Goal: Information Seeking & Learning: Learn about a topic

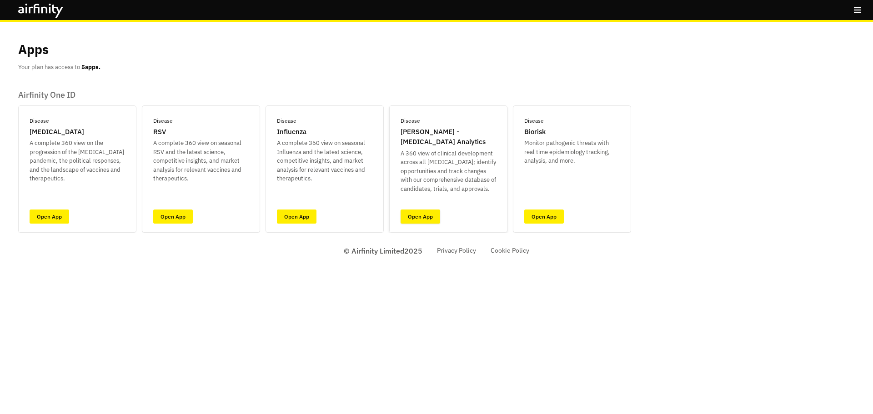
click at [414, 213] on link "Open App" at bounding box center [420, 217] width 40 height 14
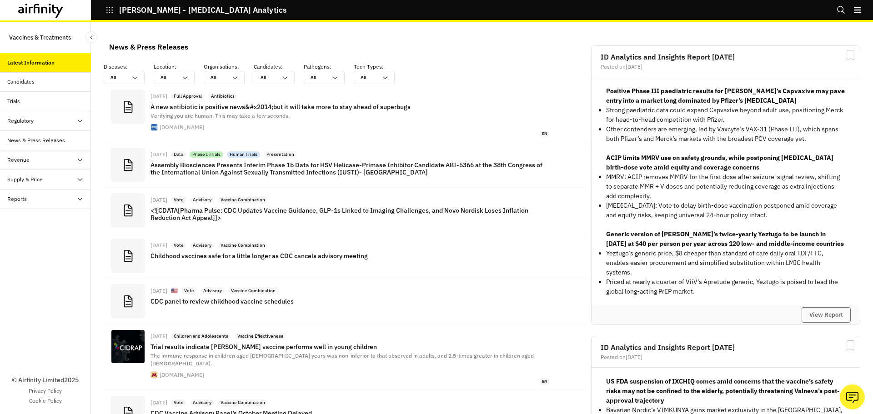
scroll to position [676, 266]
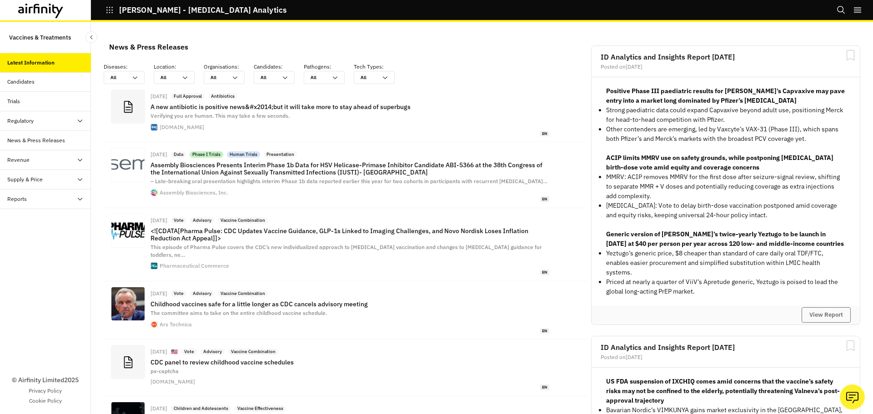
click at [46, 78] on div "Candidates" at bounding box center [49, 82] width 84 height 8
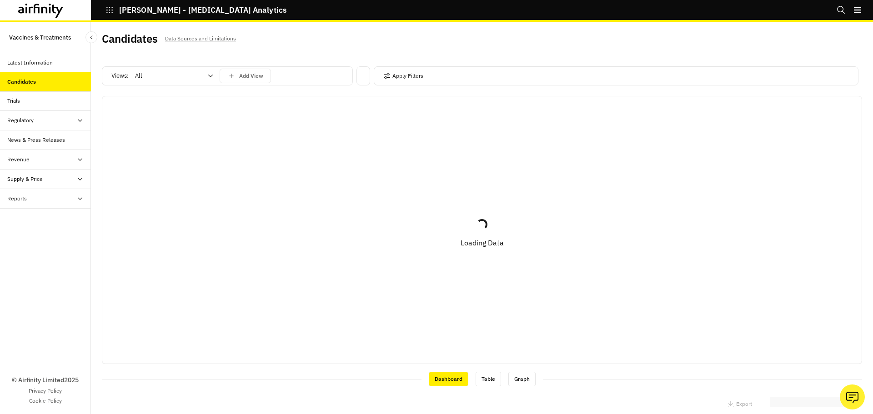
click at [190, 87] on div "Views: All Add View" at bounding box center [227, 77] width 251 height 23
click at [190, 78] on div at bounding box center [168, 75] width 67 height 11
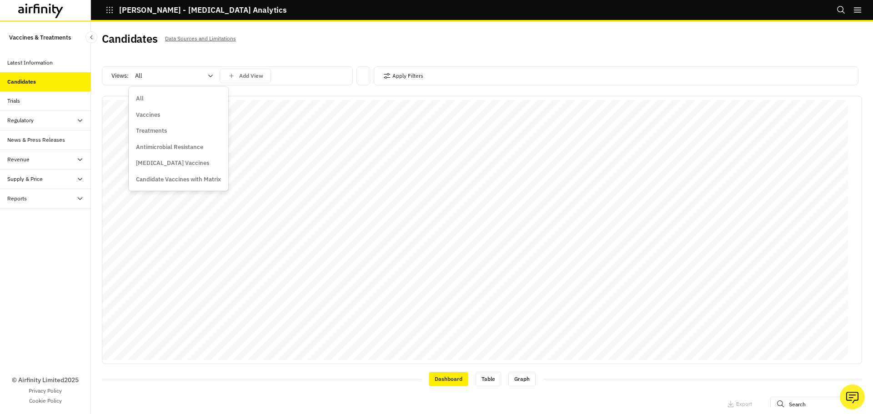
click at [213, 74] on icon at bounding box center [210, 75] width 7 height 7
click at [181, 109] on div "Vaccines" at bounding box center [178, 115] width 96 height 16
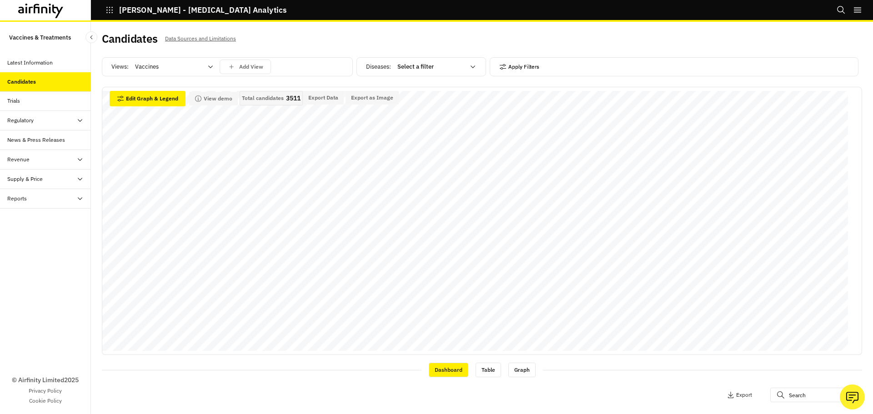
click at [512, 69] on button "Apply Filters" at bounding box center [519, 67] width 40 height 15
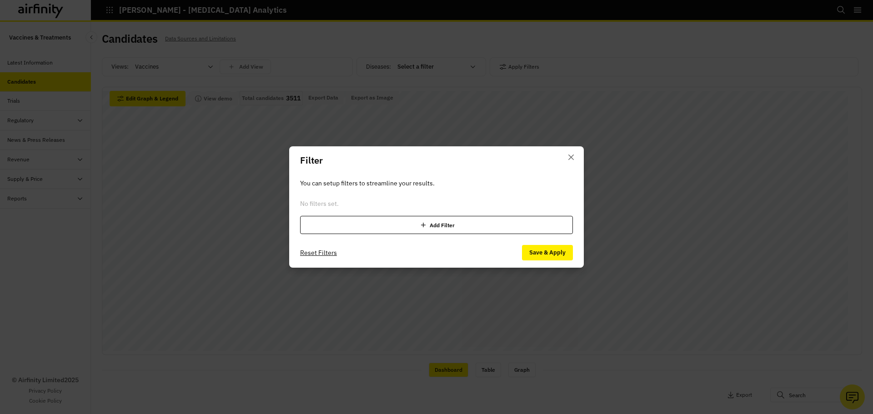
click at [426, 217] on div "Add Filter" at bounding box center [436, 225] width 273 height 18
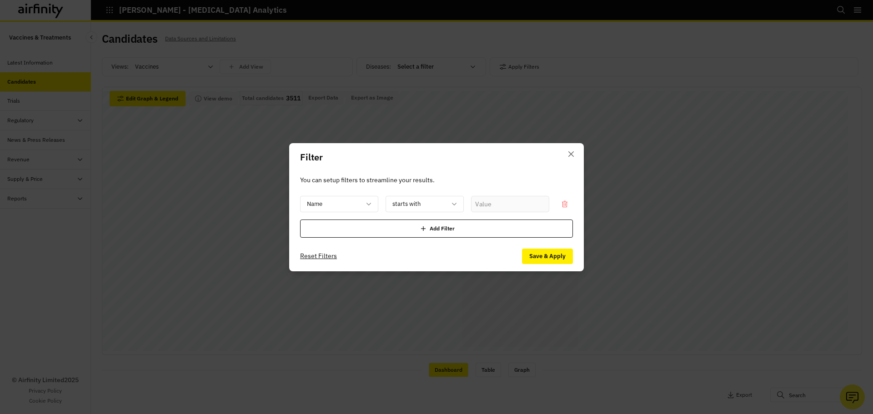
click at [425, 229] on icon at bounding box center [423, 228] width 9 height 9
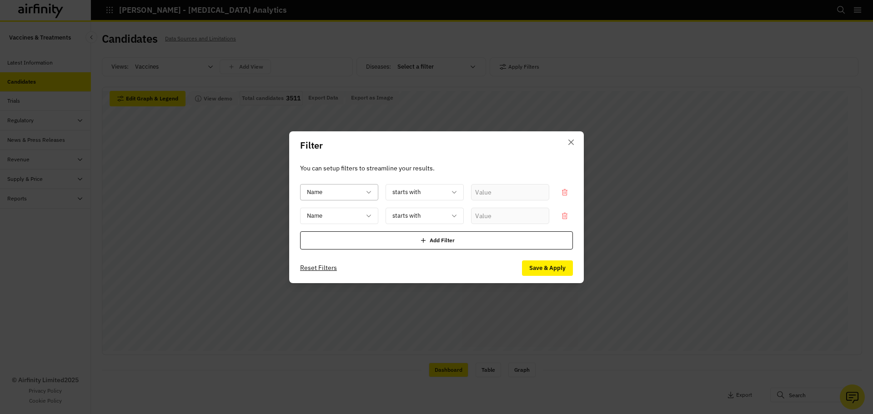
click at [345, 193] on div at bounding box center [334, 191] width 54 height 11
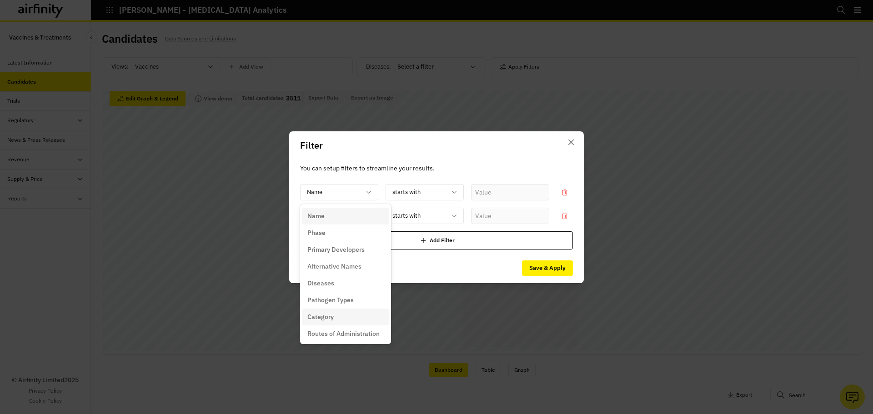
scroll to position [45, 0]
click at [346, 306] on p "Technology Type" at bounding box center [331, 305] width 48 height 10
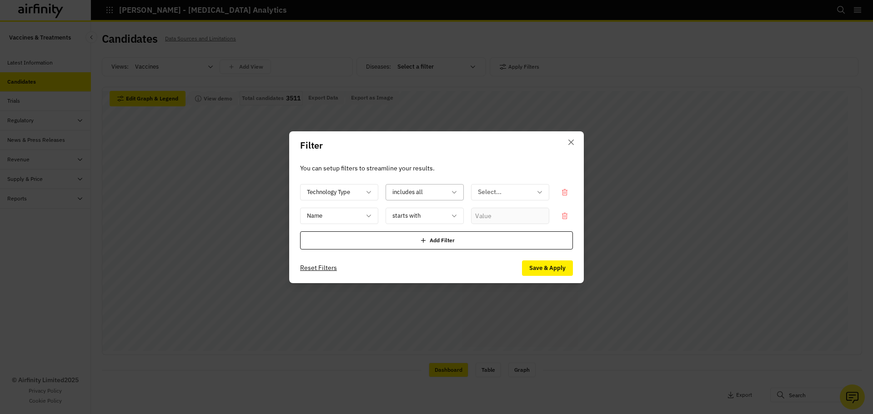
click at [440, 192] on div at bounding box center [419, 191] width 54 height 11
click at [435, 230] on div "includes any" at bounding box center [431, 233] width 76 height 10
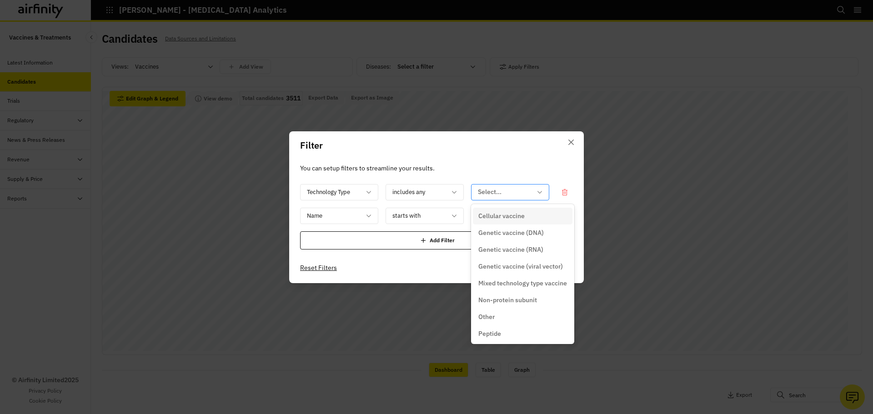
click at [510, 185] on div "Select..." at bounding box center [503, 192] width 65 height 15
click at [515, 225] on div "Genetic vaccine (DNA)" at bounding box center [523, 233] width 100 height 17
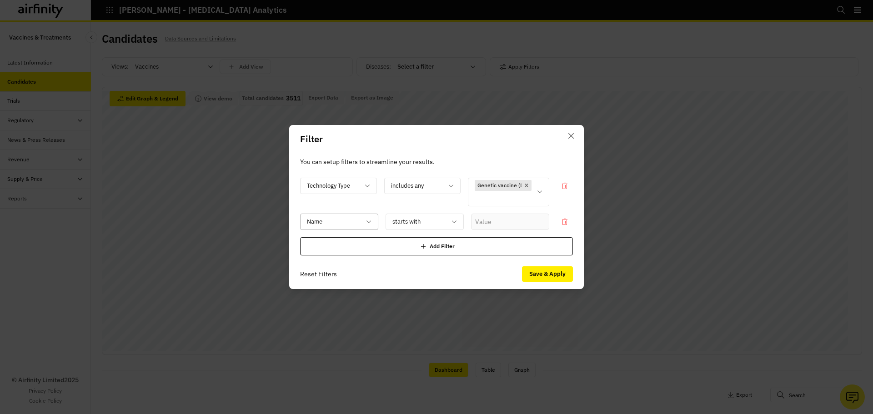
click at [341, 220] on div at bounding box center [334, 221] width 54 height 11
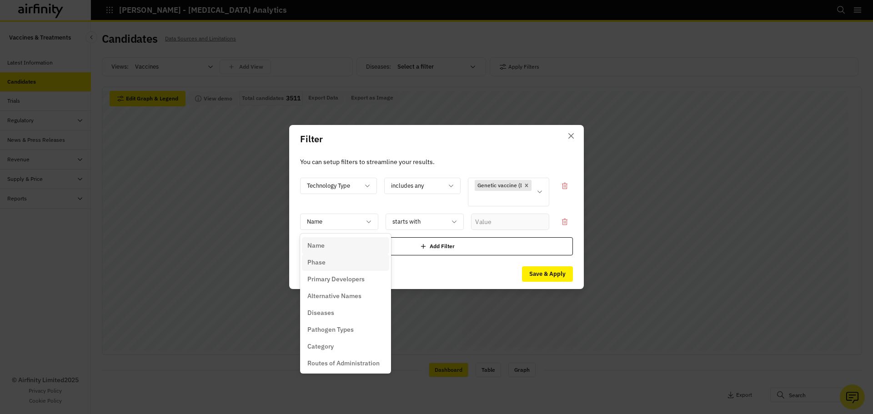
click at [347, 262] on div "Phase" at bounding box center [345, 263] width 76 height 10
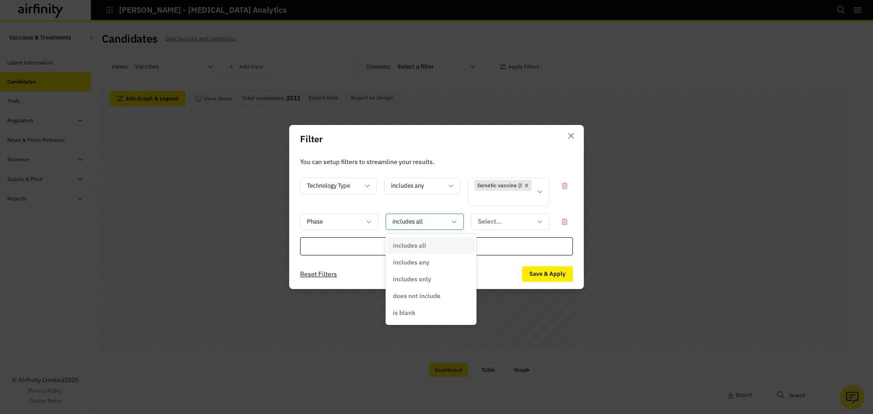
click at [433, 218] on div at bounding box center [419, 221] width 54 height 11
click at [440, 262] on div "includes any" at bounding box center [431, 263] width 76 height 10
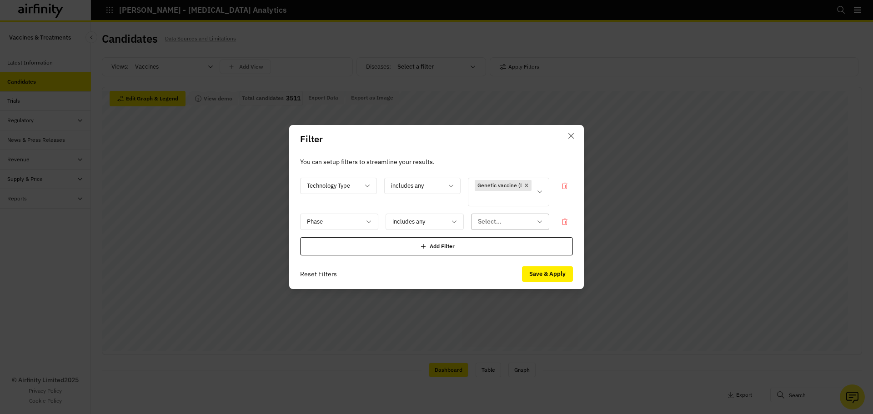
click at [514, 227] on div at bounding box center [505, 221] width 54 height 11
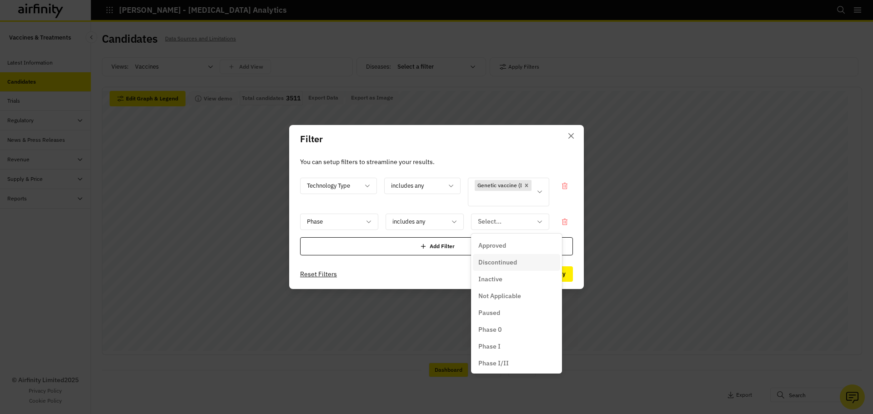
click at [517, 264] on div "Discontinued" at bounding box center [516, 263] width 76 height 10
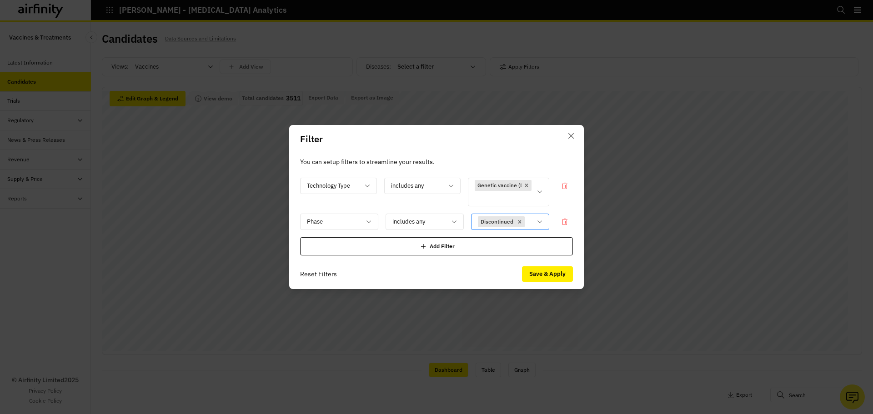
click at [547, 220] on div "Discontinued" at bounding box center [510, 222] width 78 height 16
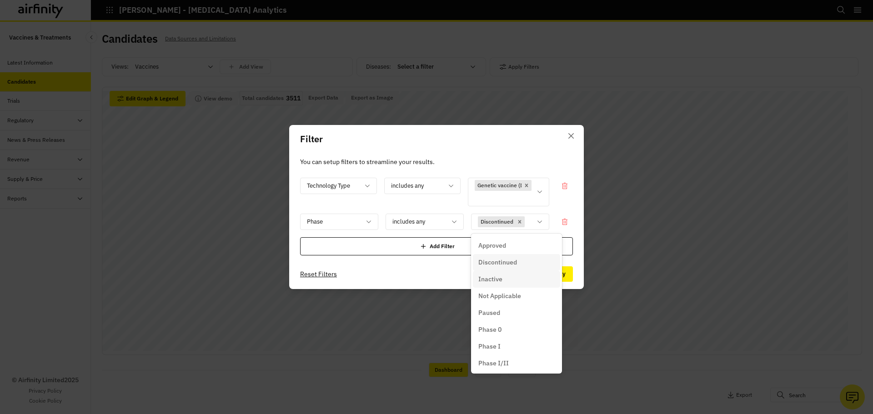
click at [520, 277] on div "Inactive" at bounding box center [516, 280] width 76 height 10
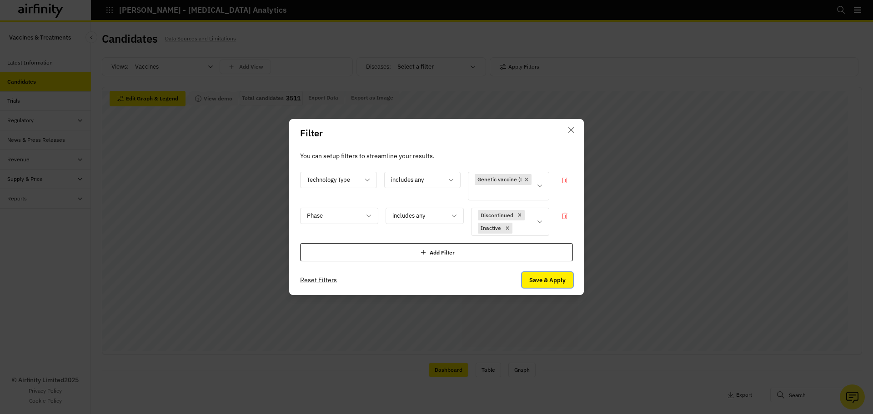
click at [548, 280] on button "Save & Apply" at bounding box center [547, 279] width 51 height 15
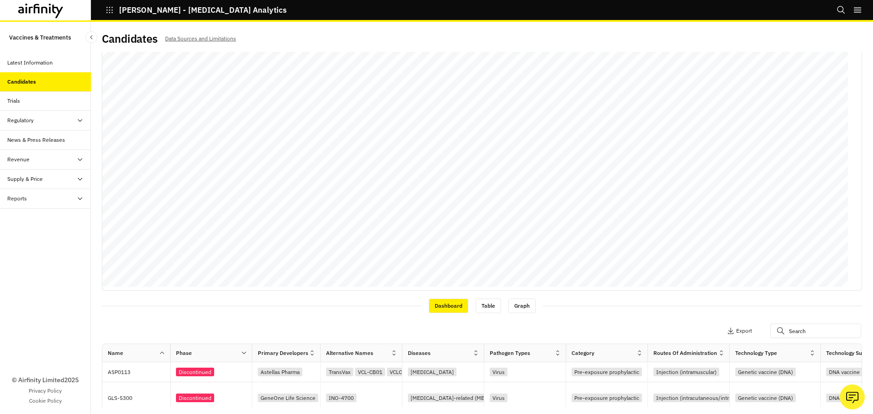
scroll to position [0, 0]
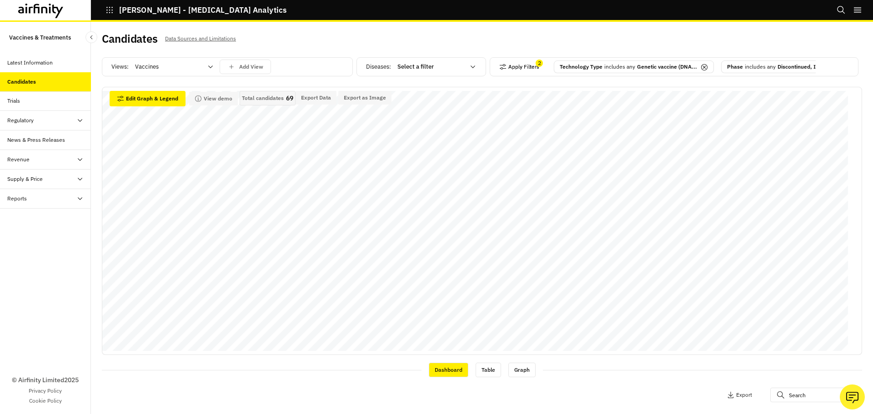
click at [514, 68] on button "Apply Filters" at bounding box center [519, 67] width 40 height 15
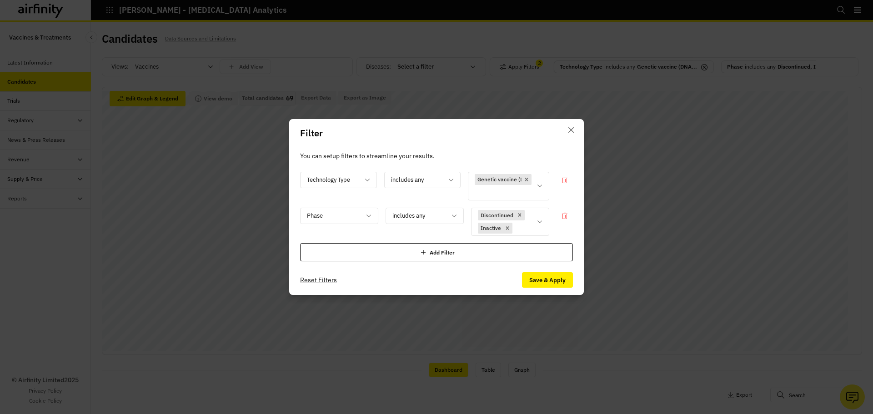
click at [410, 257] on div "Add Filter" at bounding box center [436, 252] width 273 height 18
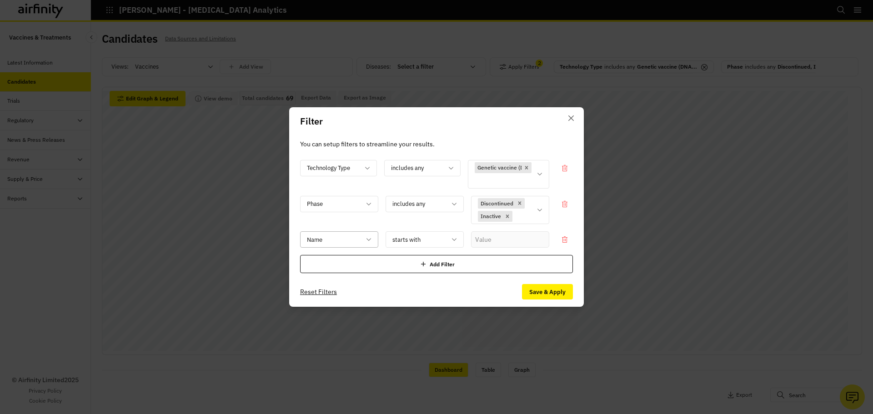
click at [351, 243] on div at bounding box center [334, 239] width 54 height 11
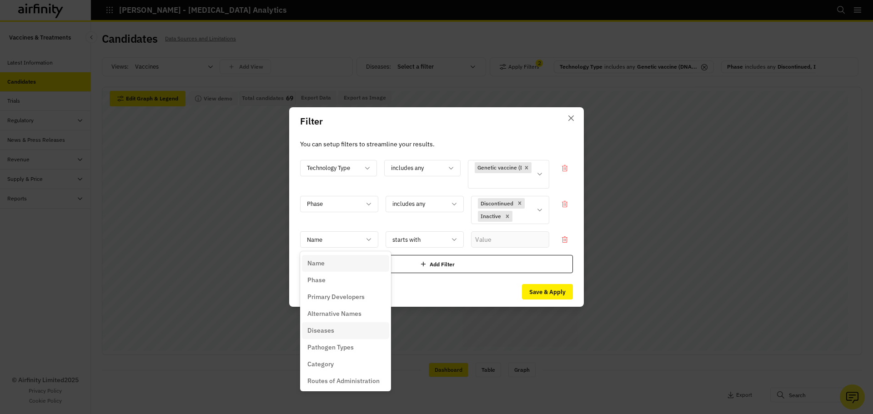
click at [339, 331] on div "Diseases" at bounding box center [345, 331] width 76 height 10
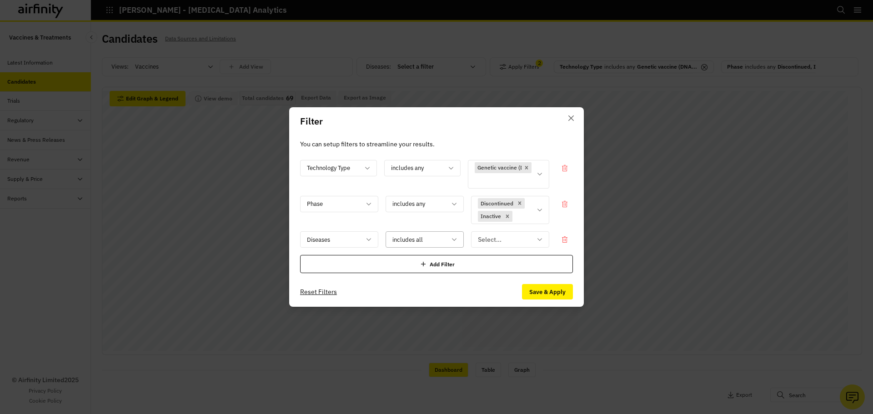
click at [435, 237] on div at bounding box center [419, 239] width 54 height 11
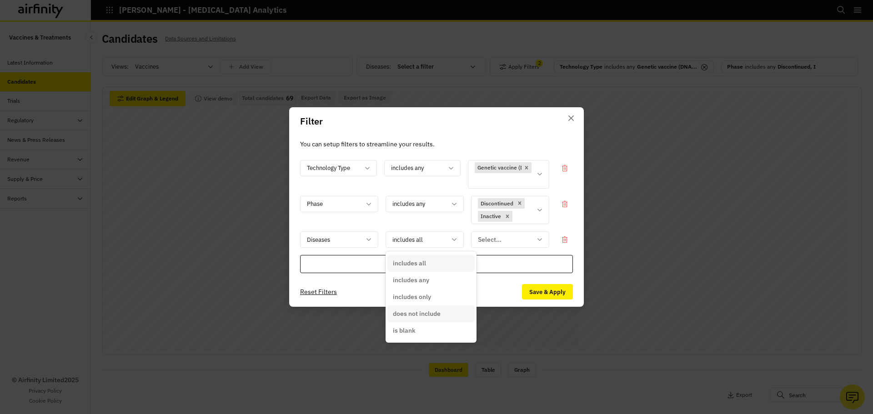
click at [431, 313] on p "does not include" at bounding box center [417, 314] width 48 height 10
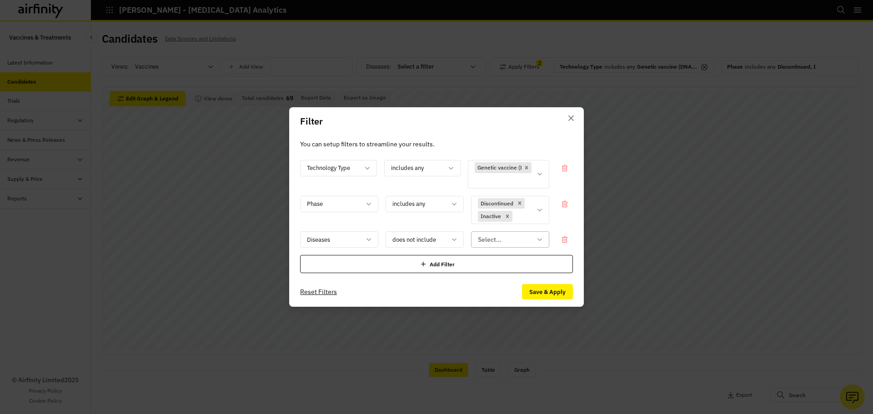
click at [489, 242] on div at bounding box center [505, 239] width 54 height 11
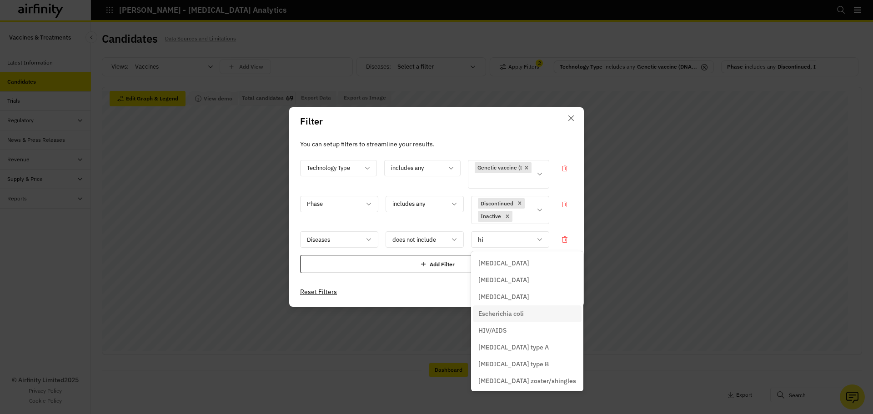
type input "[MEDICAL_DATA]"
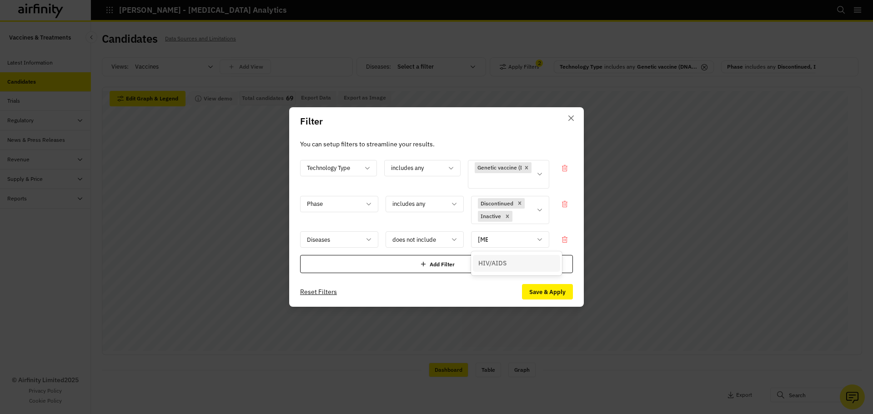
click at [527, 261] on div "HIV/AIDS" at bounding box center [516, 264] width 76 height 10
click at [545, 295] on button "Save & Apply" at bounding box center [547, 291] width 51 height 15
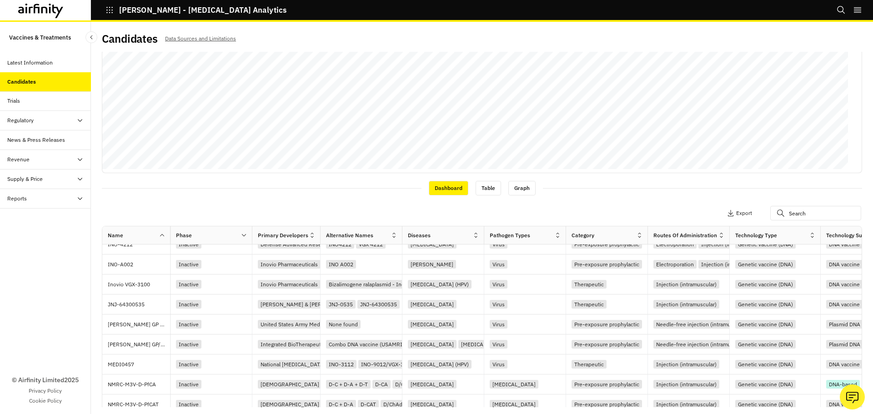
scroll to position [329, 0]
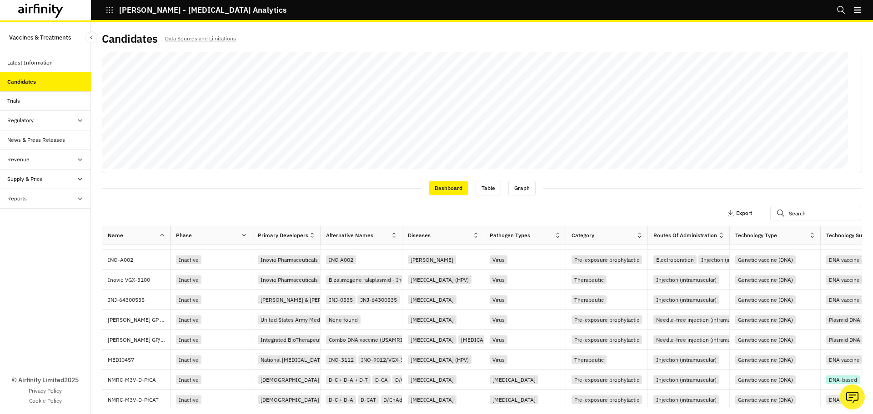
click at [736, 216] on p "Export" at bounding box center [744, 213] width 16 height 6
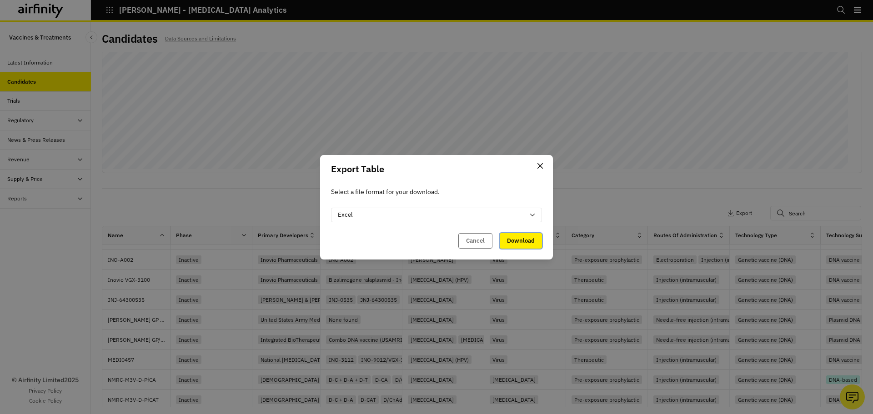
click at [535, 237] on button "Download" at bounding box center [521, 240] width 42 height 15
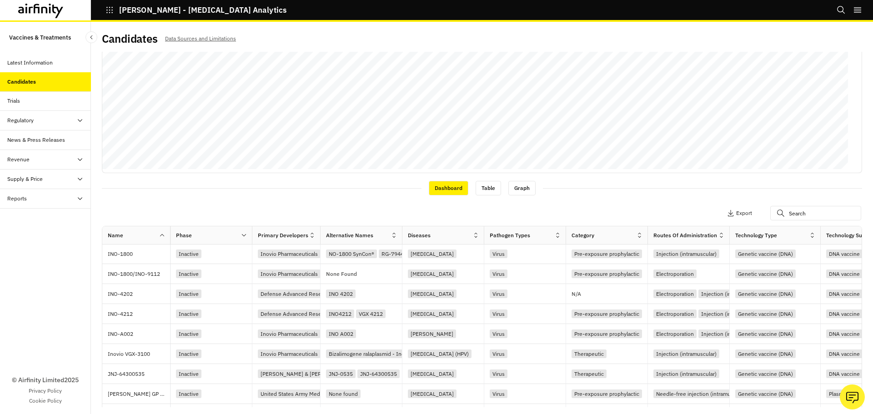
scroll to position [0, 0]
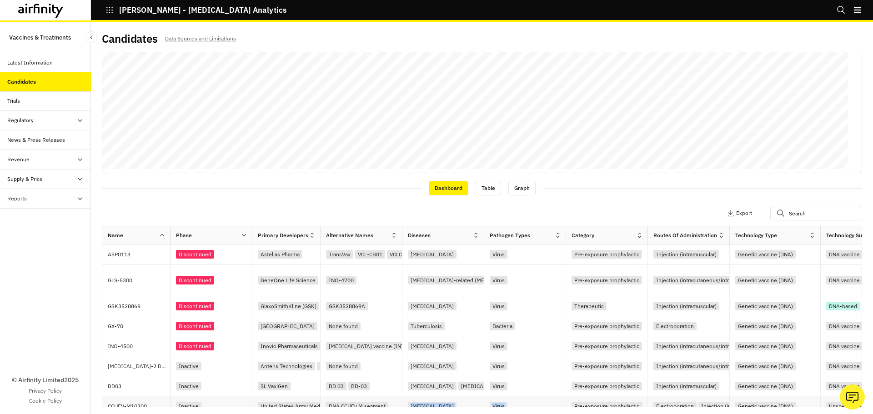
drag, startPoint x: 463, startPoint y: 404, endPoint x: 540, endPoint y: 404, distance: 77.3
click at [540, 404] on div "CCHFV-M10200 Inactive United States Army Medical Research Institute of [MEDICAL…" at bounding box center [843, 406] width 1482 height 20
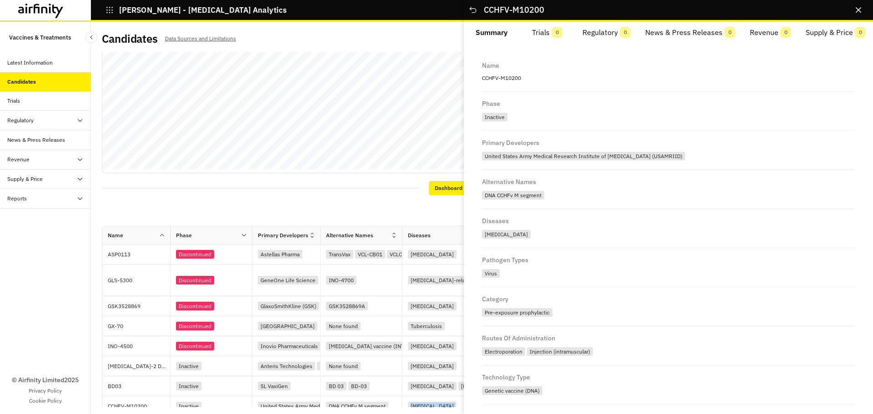
click at [373, 210] on div "Apply Filters 3 Columns Export" at bounding box center [482, 214] width 760 height 24
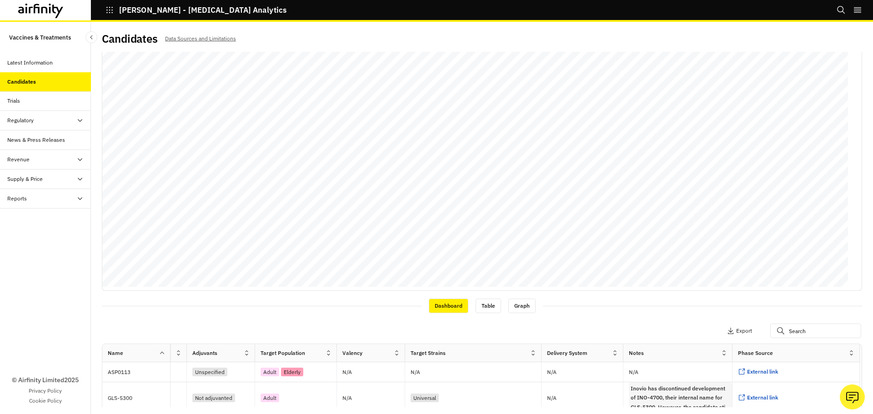
scroll to position [182, 0]
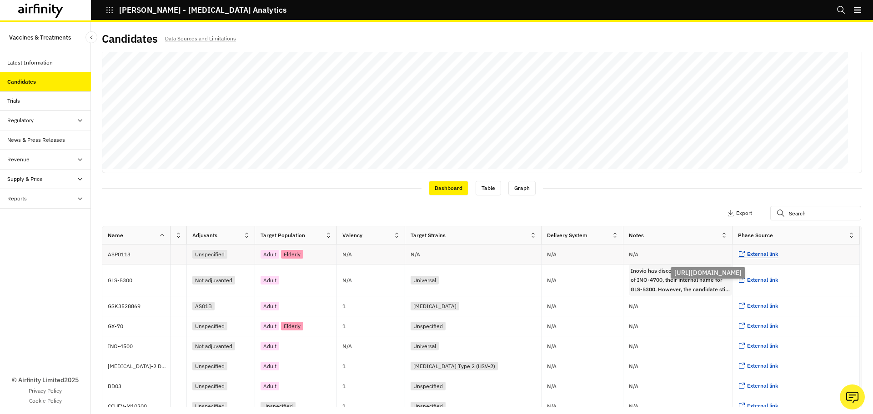
click at [747, 257] on span "External link" at bounding box center [762, 253] width 31 height 7
